Goal: Use online tool/utility: Utilize a website feature to perform a specific function

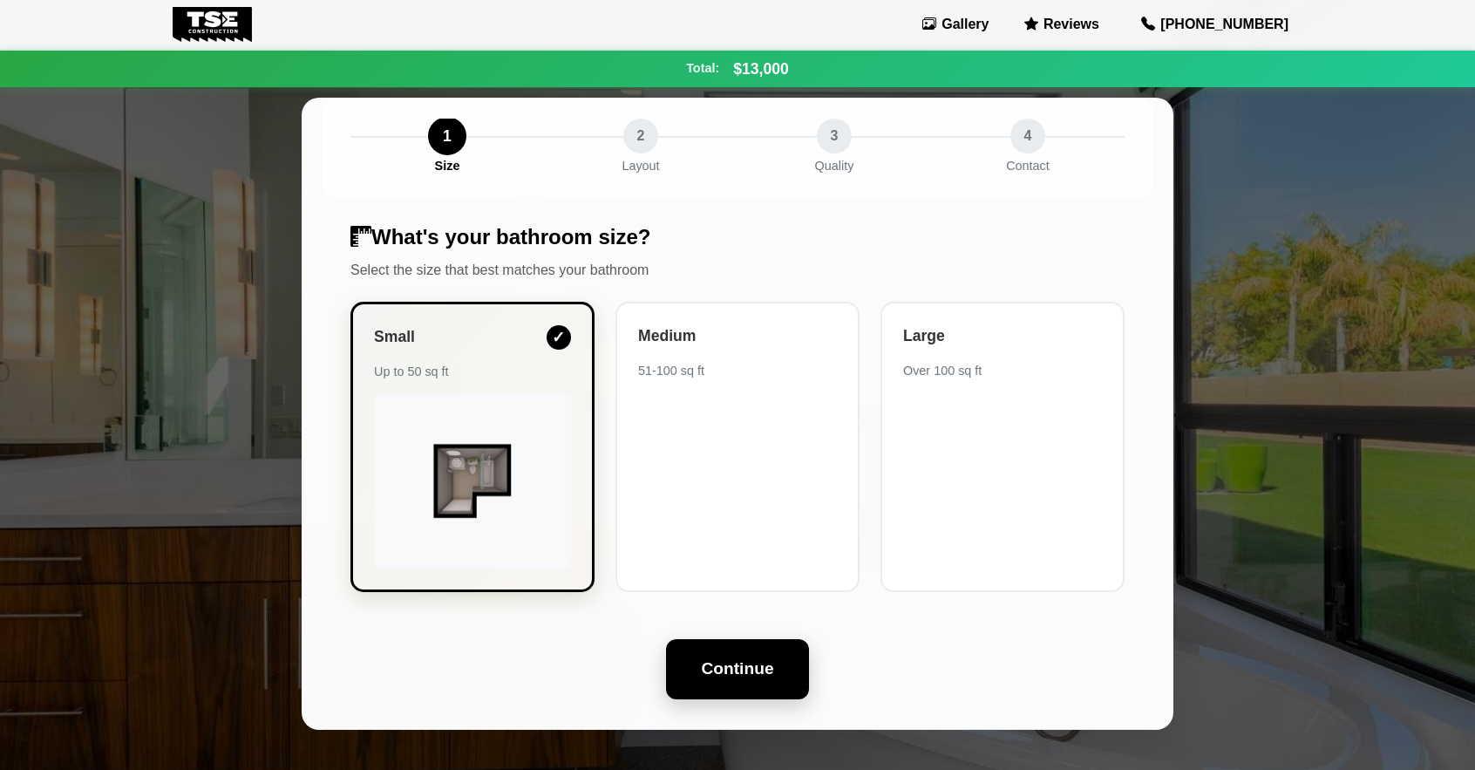
click at [751, 674] on button "Continue" at bounding box center [737, 669] width 142 height 60
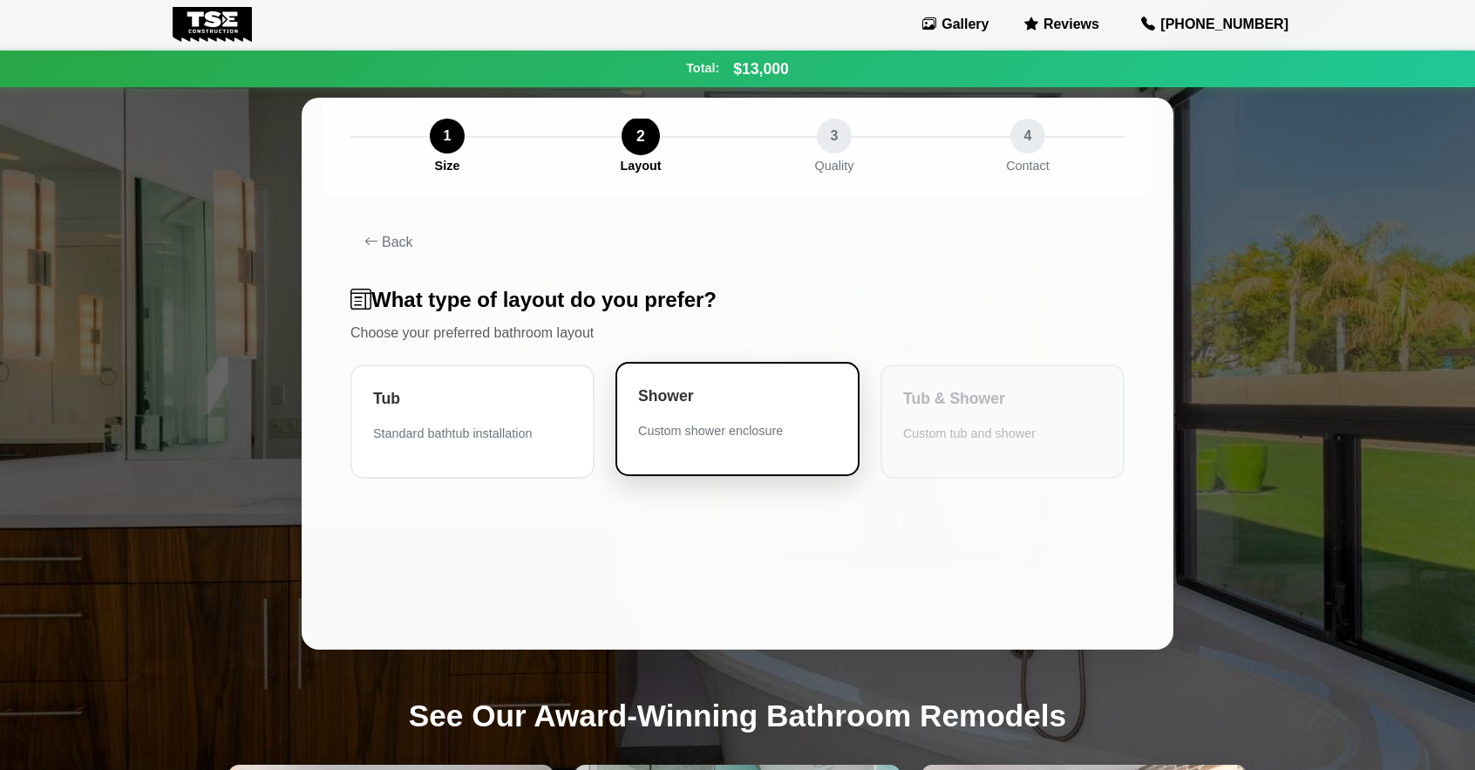
click at [690, 406] on div "Shower" at bounding box center [737, 395] width 199 height 23
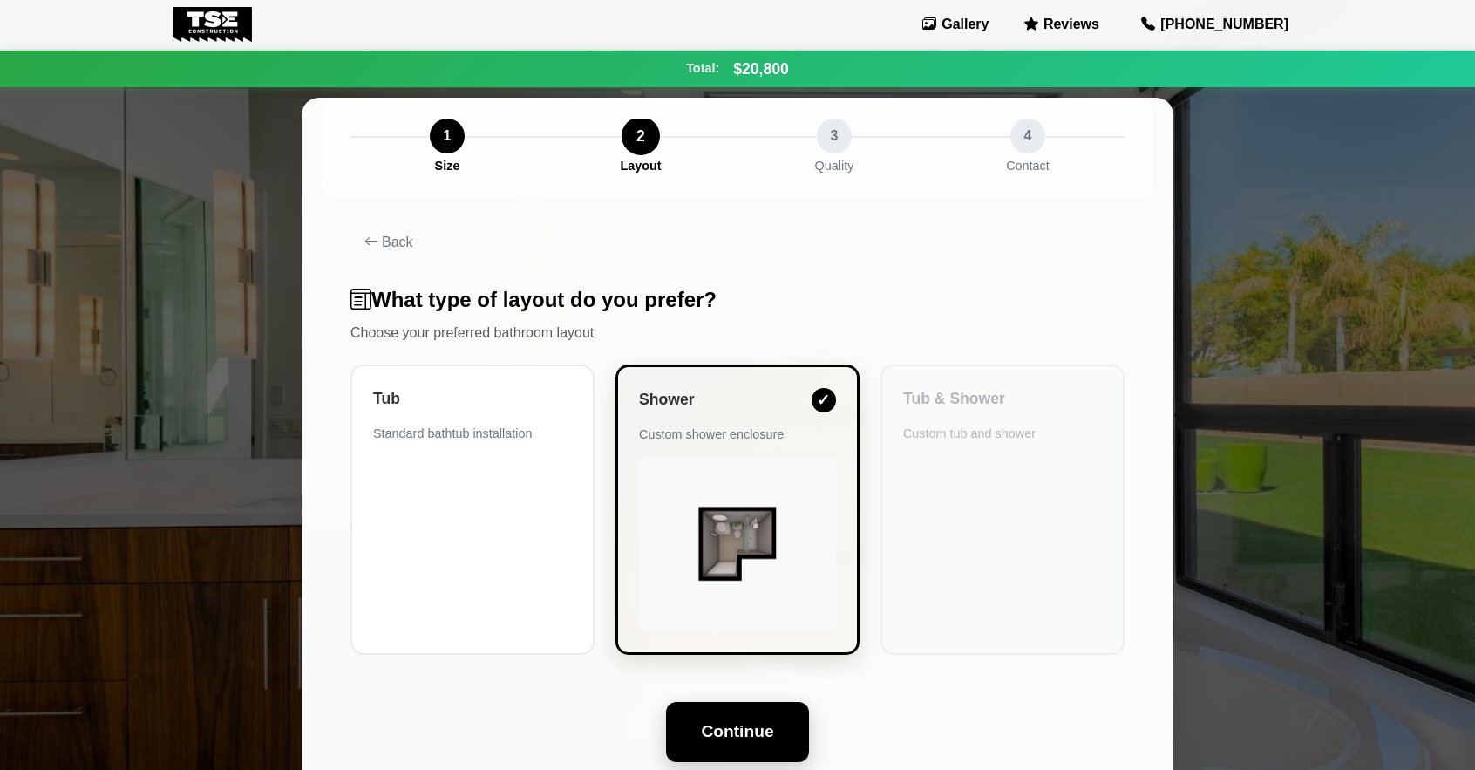
click at [729, 750] on button "Continue" at bounding box center [737, 732] width 142 height 60
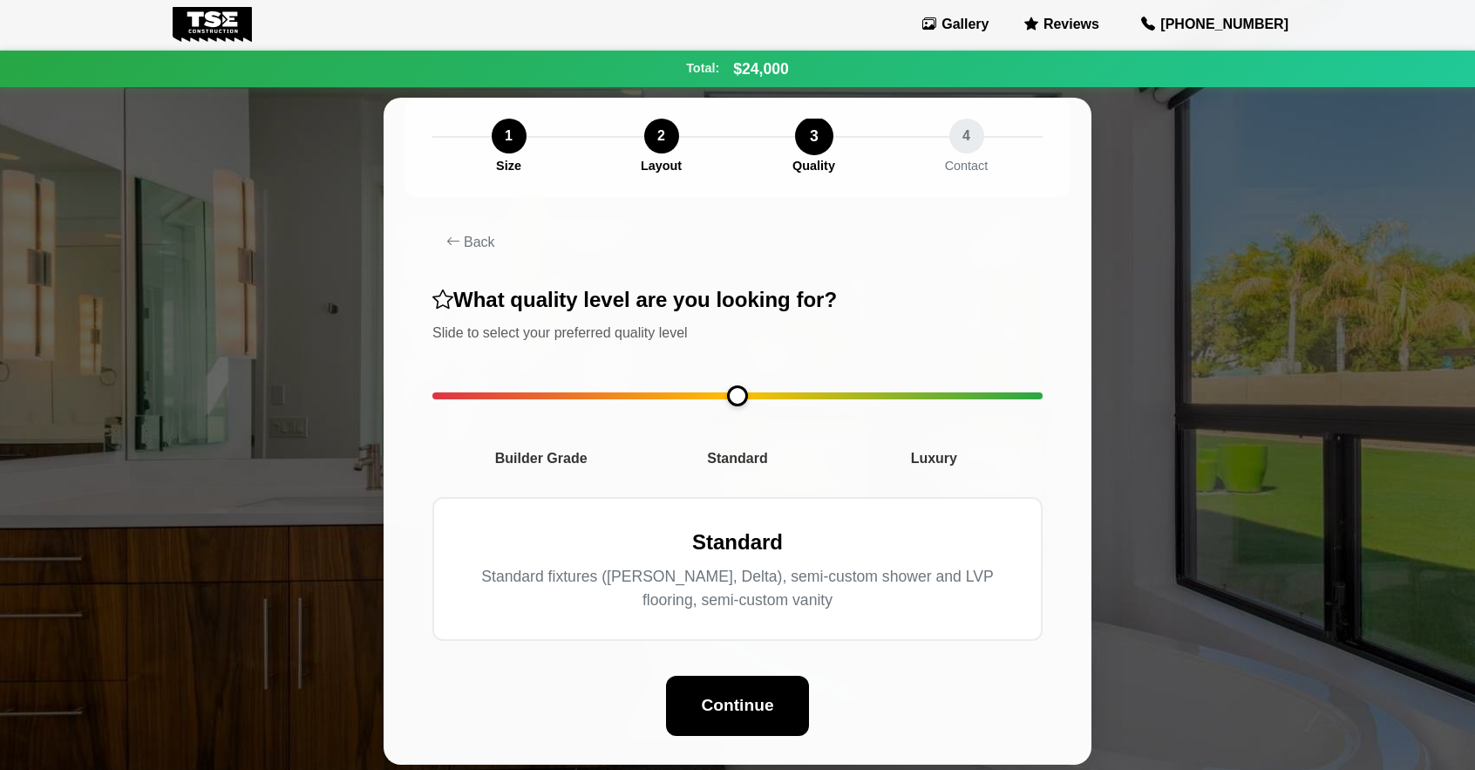
drag, startPoint x: 444, startPoint y: 400, endPoint x: 736, endPoint y: 418, distance: 292.6
type input "*"
click at [736, 399] on input "range" at bounding box center [737, 395] width 610 height 7
click at [733, 715] on button "Continue" at bounding box center [737, 704] width 142 height 60
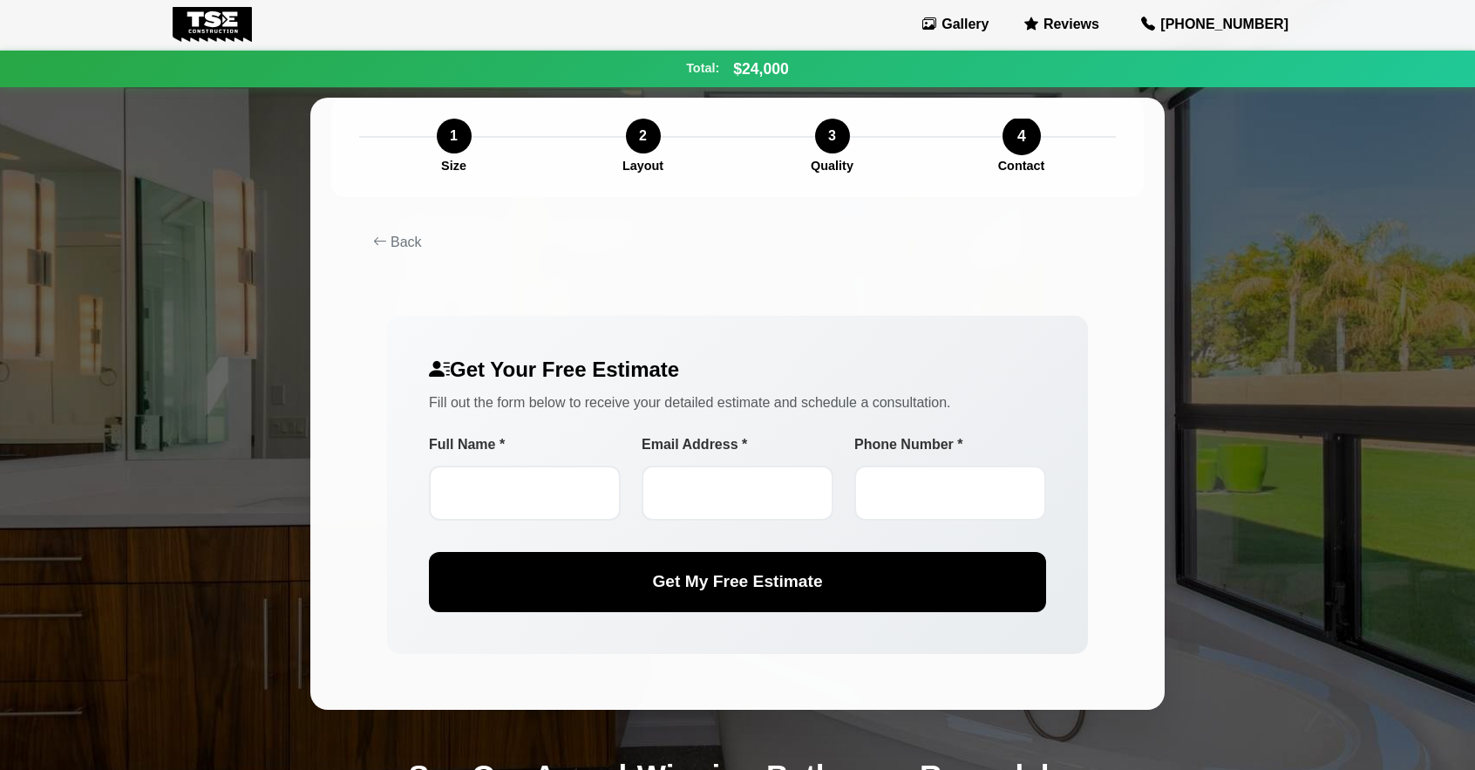
click at [209, 36] on img at bounding box center [212, 24] width 79 height 35
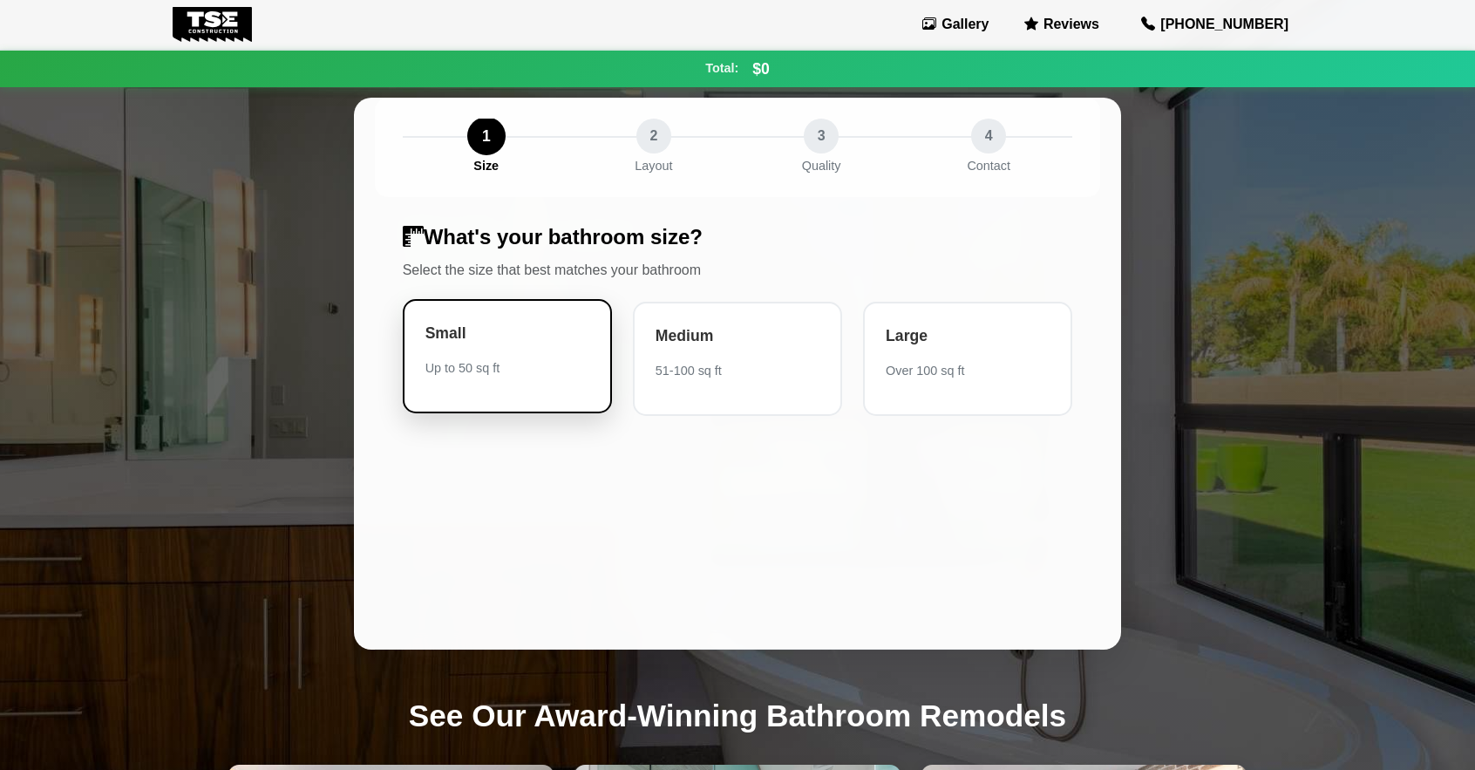
click at [520, 351] on div "Small Up to 50 sq ft" at bounding box center [507, 356] width 209 height 114
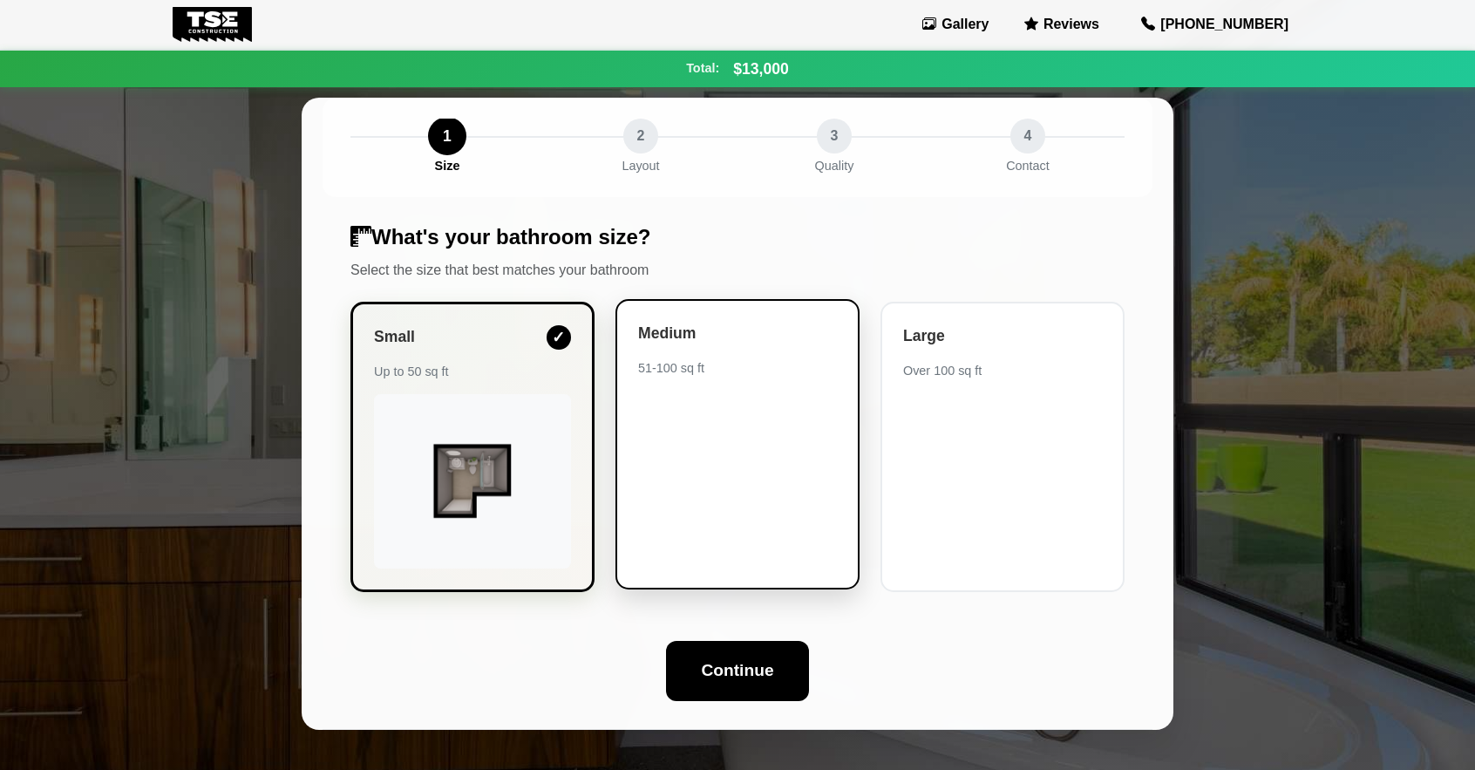
click at [715, 368] on div "51-100 sq ft" at bounding box center [737, 367] width 199 height 17
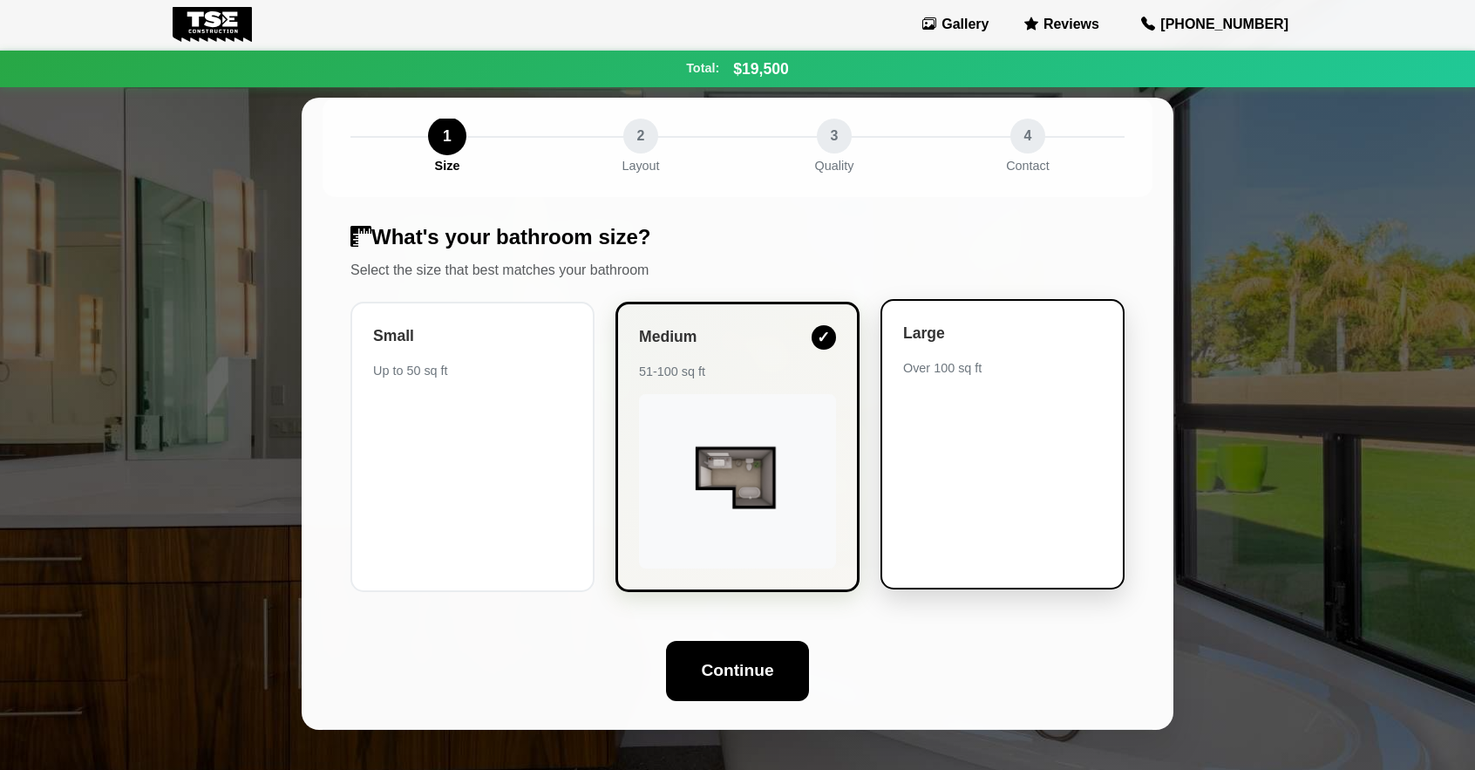
click at [954, 400] on div "Large Over 100 sq ft" at bounding box center [1003, 444] width 244 height 290
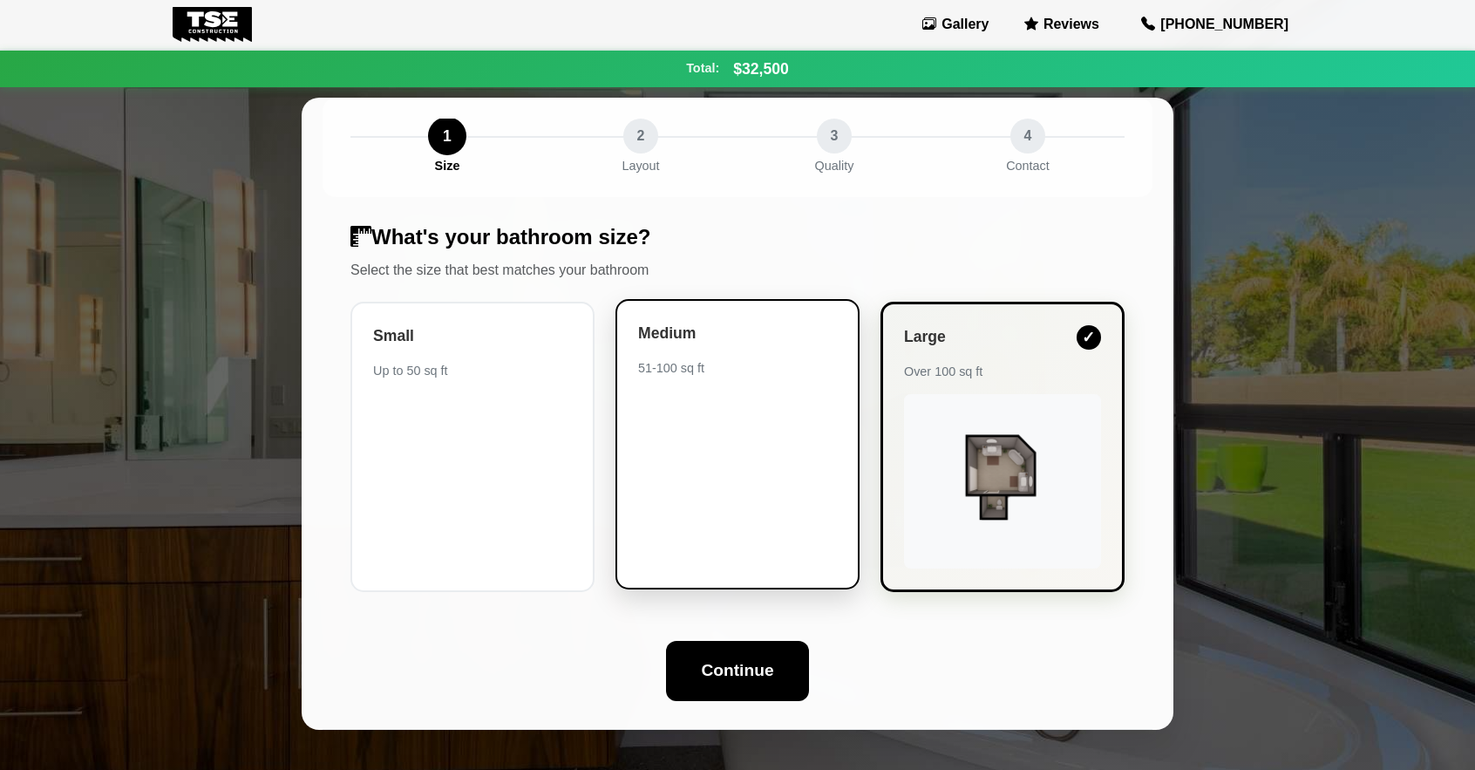
click at [704, 470] on div "Medium 51-100 sq ft" at bounding box center [737, 444] width 244 height 290
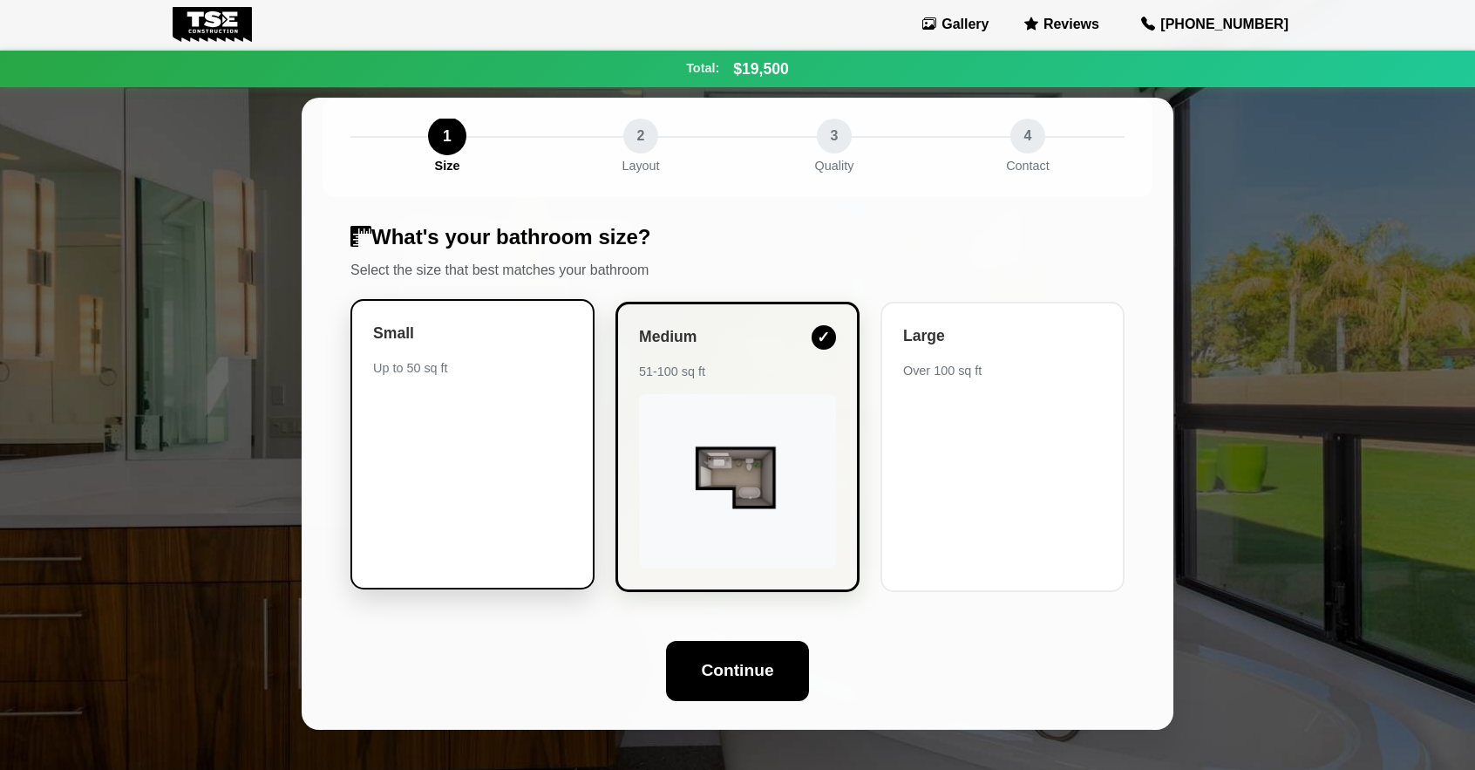
click at [500, 439] on div "Small Up to 50 sq ft" at bounding box center [472, 444] width 244 height 290
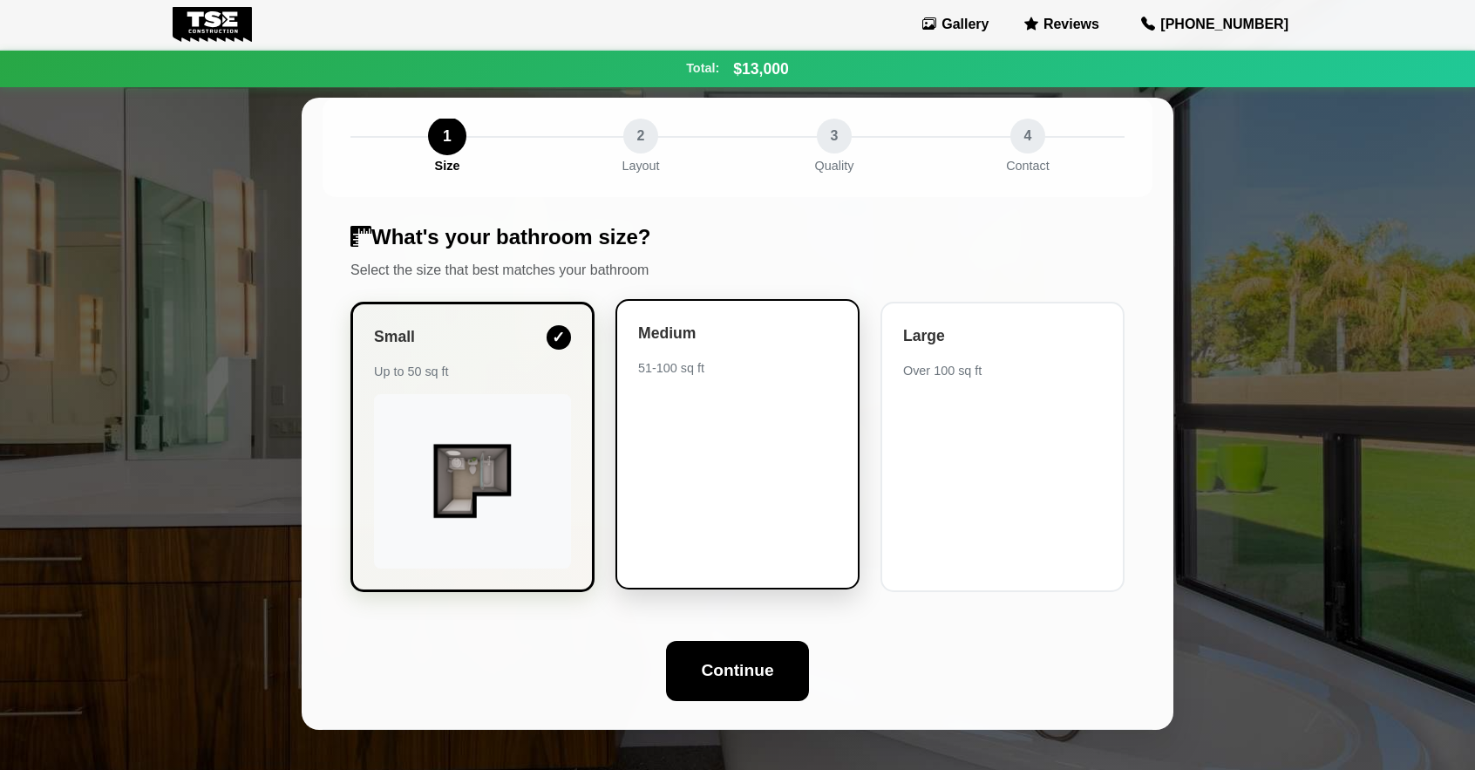
click at [750, 372] on div "51-100 sq ft" at bounding box center [737, 367] width 199 height 17
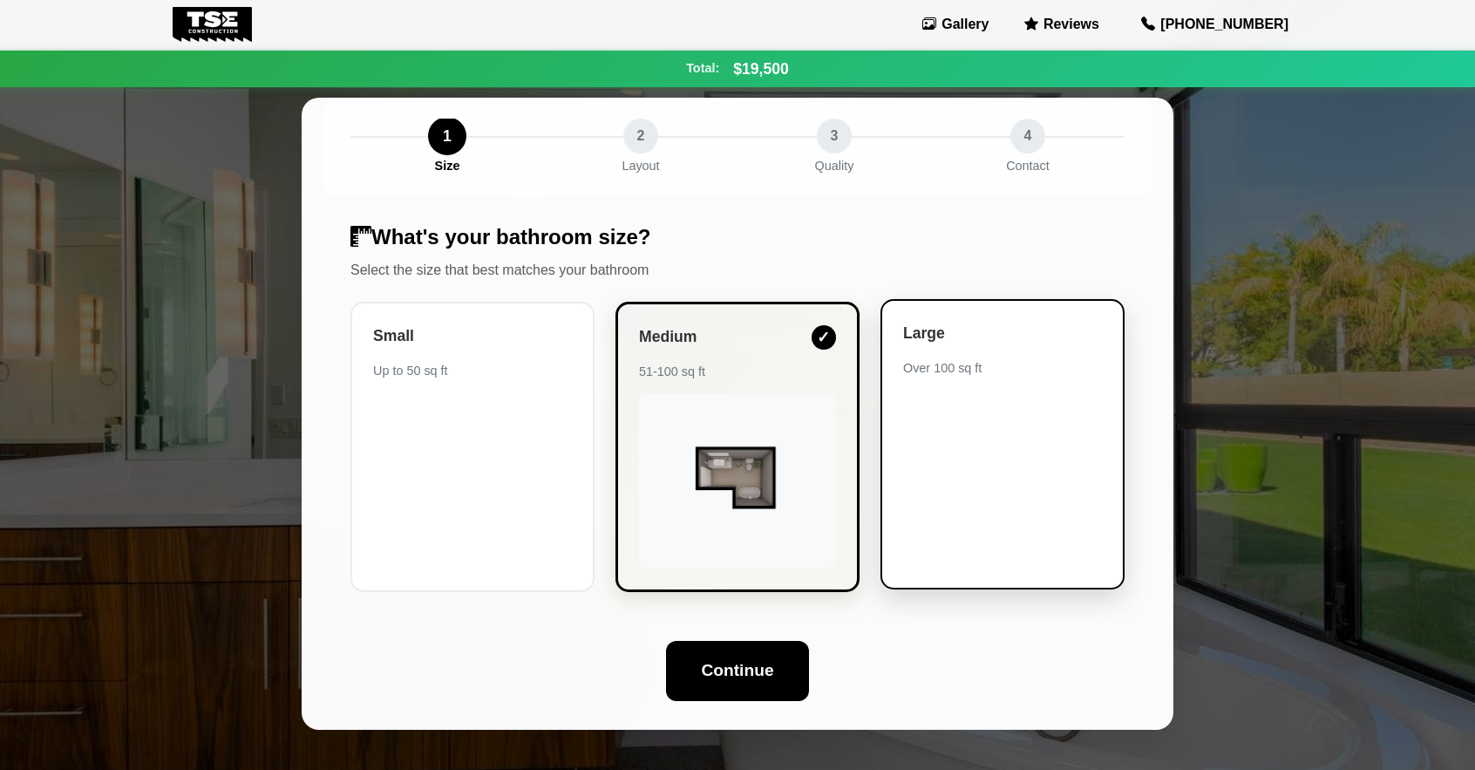
click at [964, 449] on div "Large Over 100 sq ft" at bounding box center [1003, 444] width 244 height 290
